Goal: Find contact information: Find contact information

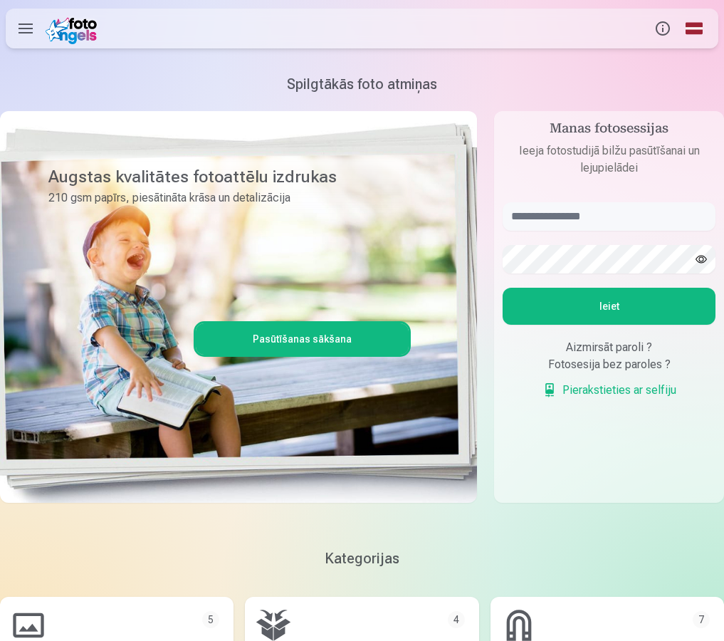
click at [22, 28] on label at bounding box center [26, 29] width 40 height 40
